Goal: Find specific page/section: Find specific page/section

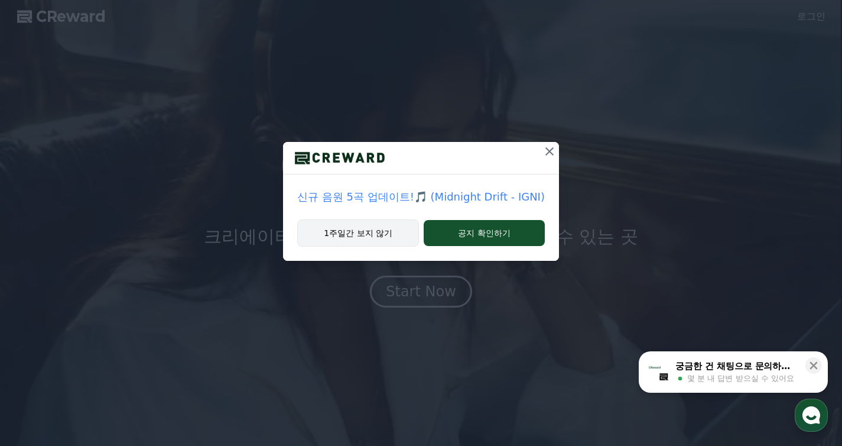
click at [355, 227] on button "1주일간 보지 않기" at bounding box center [358, 232] width 122 height 27
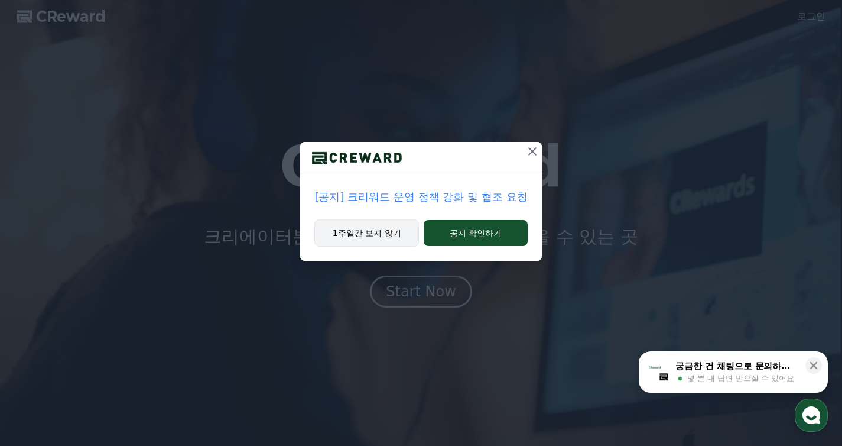
click at [371, 235] on button "1주일간 보지 않기" at bounding box center [366, 232] width 105 height 27
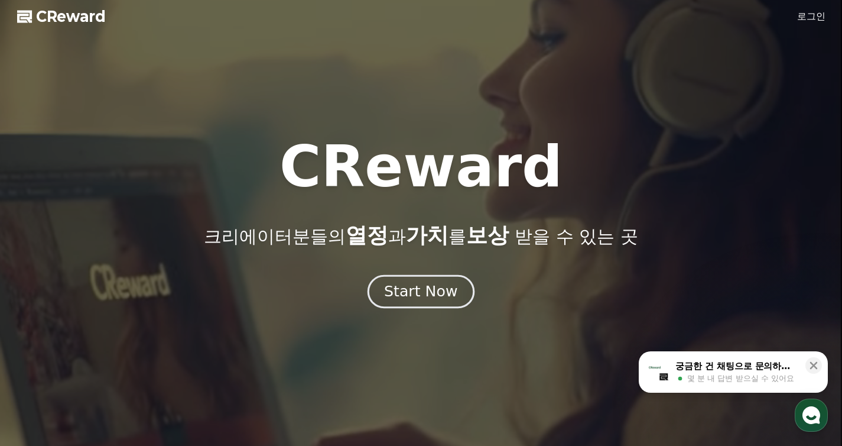
click at [436, 300] on div "Start Now" at bounding box center [420, 291] width 73 height 20
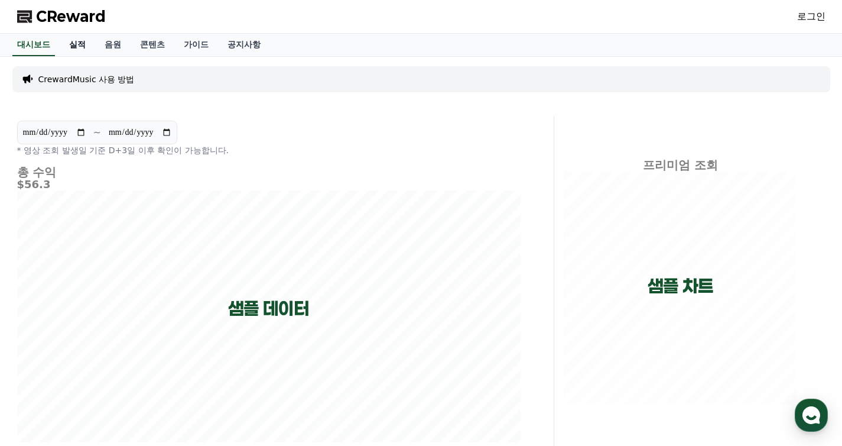
click at [79, 46] on link "실적" at bounding box center [77, 45] width 35 height 22
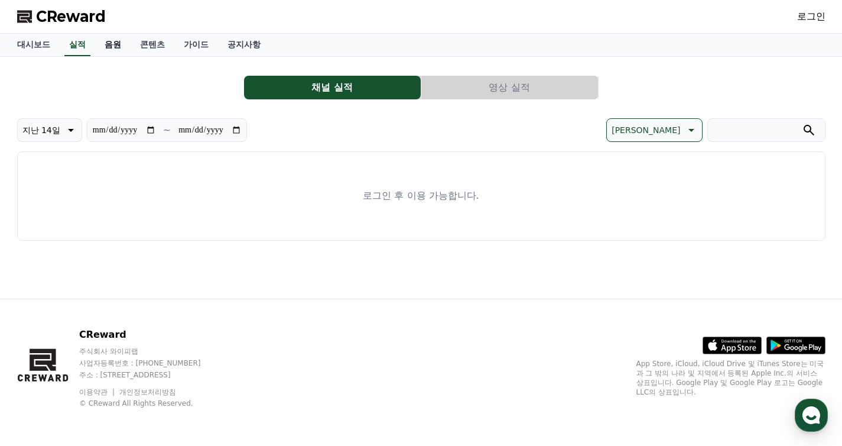
click at [101, 45] on link "음원" at bounding box center [112, 45] width 35 height 22
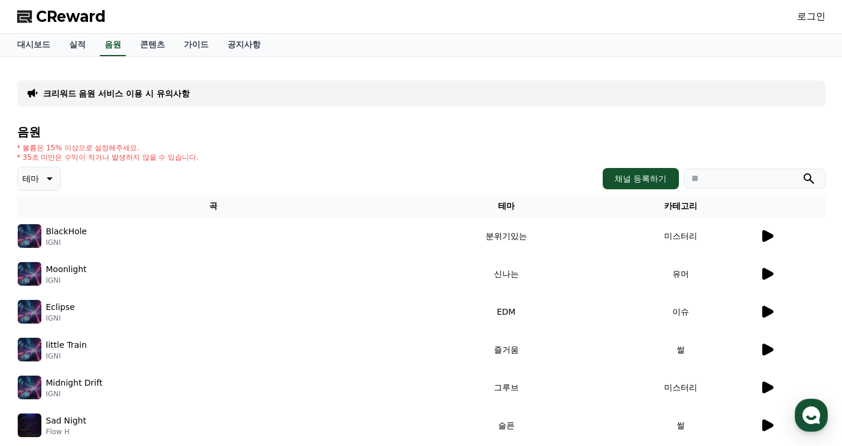
click at [769, 235] on icon at bounding box center [767, 236] width 11 height 12
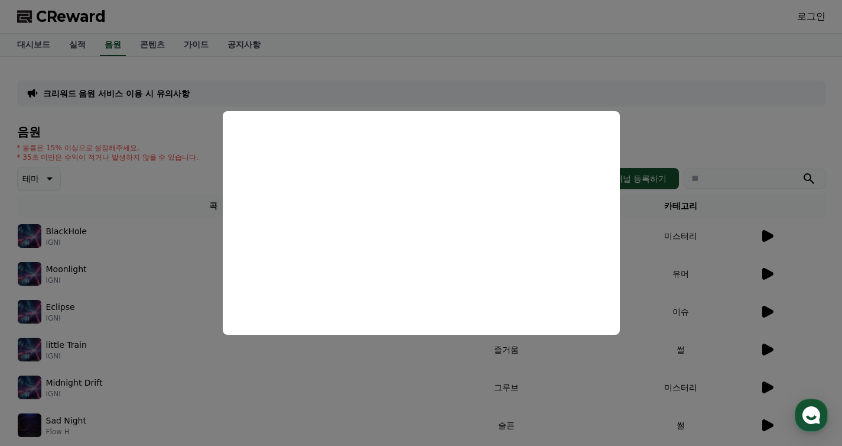
click at [640, 124] on button "close modal" at bounding box center [421, 223] width 842 height 446
